Goal: Task Accomplishment & Management: Complete application form

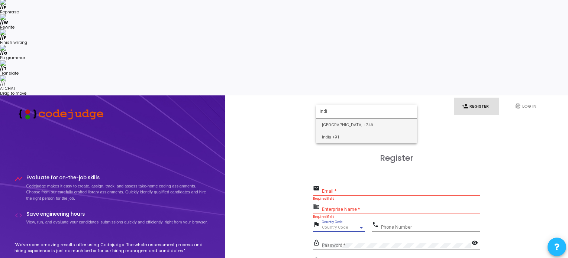
type input "indi"
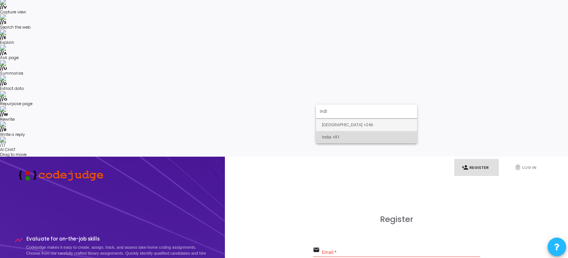
click at [354, 135] on span "India +91" at bounding box center [366, 137] width 89 height 12
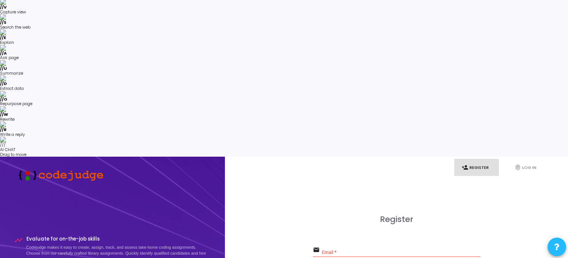
type input "7494811606"
drag, startPoint x: 337, startPoint y: 91, endPoint x: 224, endPoint y: 122, distance: 117.5
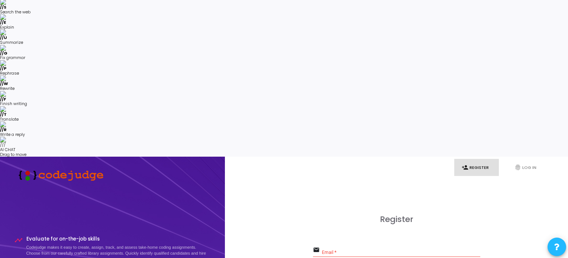
paste input "institute of technology"
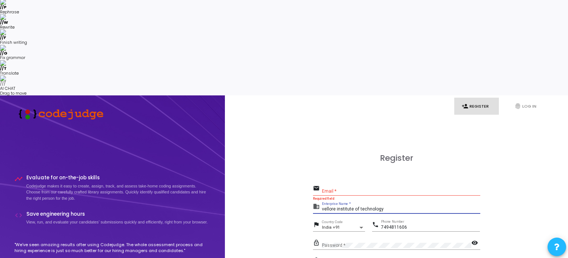
type input "vellore institute of technology"
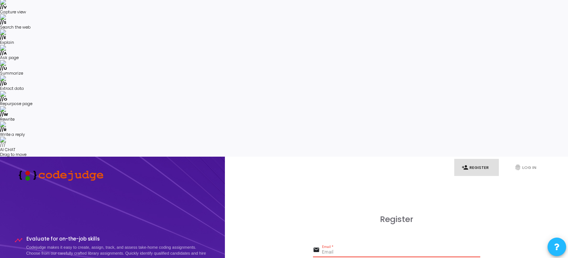
click at [379, 250] on input "Email *" at bounding box center [401, 252] width 158 height 5
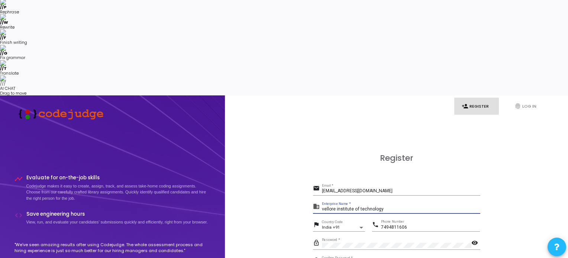
click at [403, 207] on input "vellore institute of technology" at bounding box center [401, 209] width 158 height 5
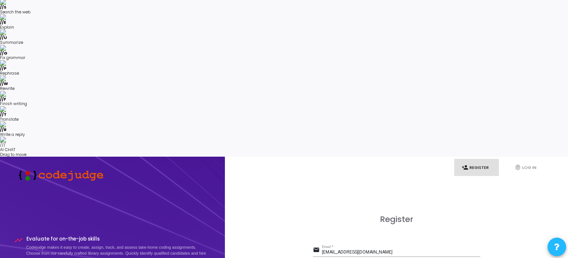
click at [399, 245] on div "deepankgupta1453@gmail.com Email *" at bounding box center [401, 251] width 158 height 12
click at [398, 250] on input "deepankgupta1453@gmail.com" at bounding box center [401, 252] width 158 height 5
paste input ".2021@vitstudent.ac.in"
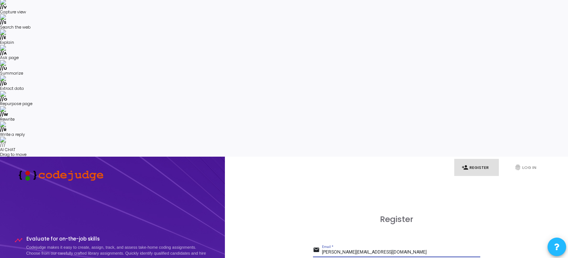
type input "deepank.2021@vitstudent.ac.in"
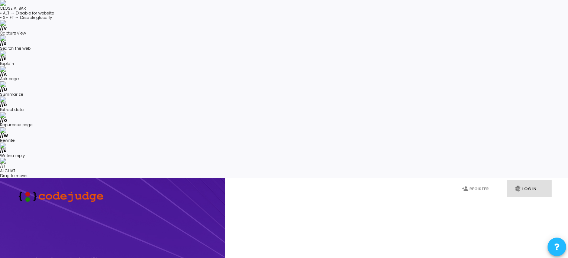
paste input "deepank.2021@vitstudent.ac.in"
type input "deepank.2021@vitstudent.ac.in"
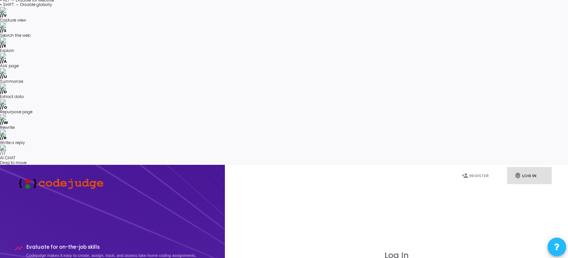
scroll to position [21, 0]
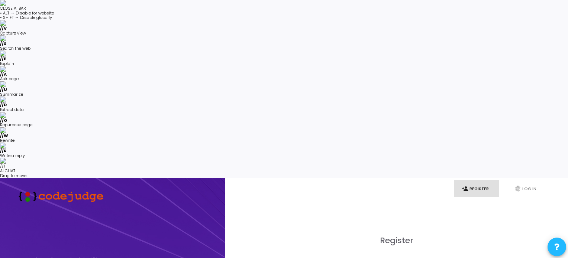
click at [493, 180] on link "person_add Register" at bounding box center [476, 188] width 45 height 17
drag, startPoint x: 59, startPoint y: 89, endPoint x: 111, endPoint y: 95, distance: 52.7
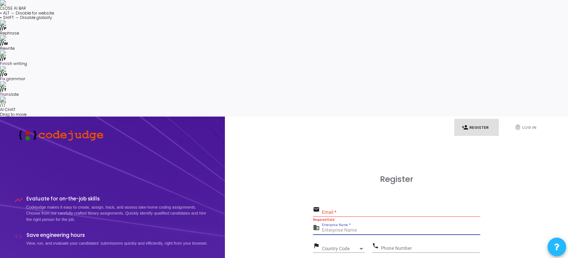
click at [329, 228] on input "Enterprise Name *" at bounding box center [401, 230] width 158 height 5
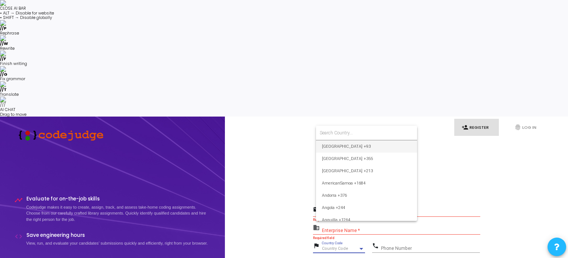
drag, startPoint x: 537, startPoint y: 133, endPoint x: 495, endPoint y: 113, distance: 46.2
click at [537, 133] on div at bounding box center [284, 129] width 568 height 258
